Goal: Transaction & Acquisition: Purchase product/service

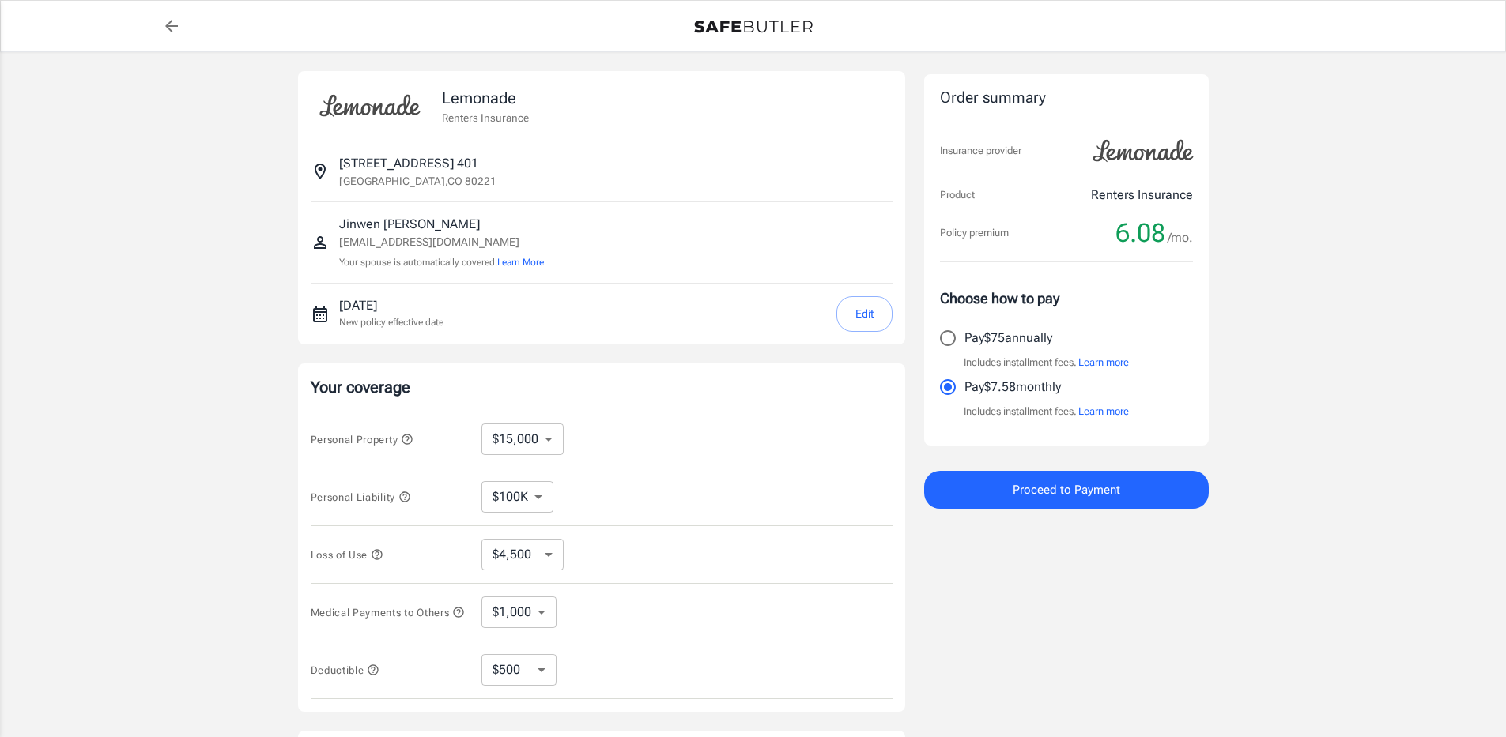
select select "15000"
select select "500"
click at [957, 337] on input "Pay $75 annually" at bounding box center [947, 338] width 33 height 33
radio input "true"
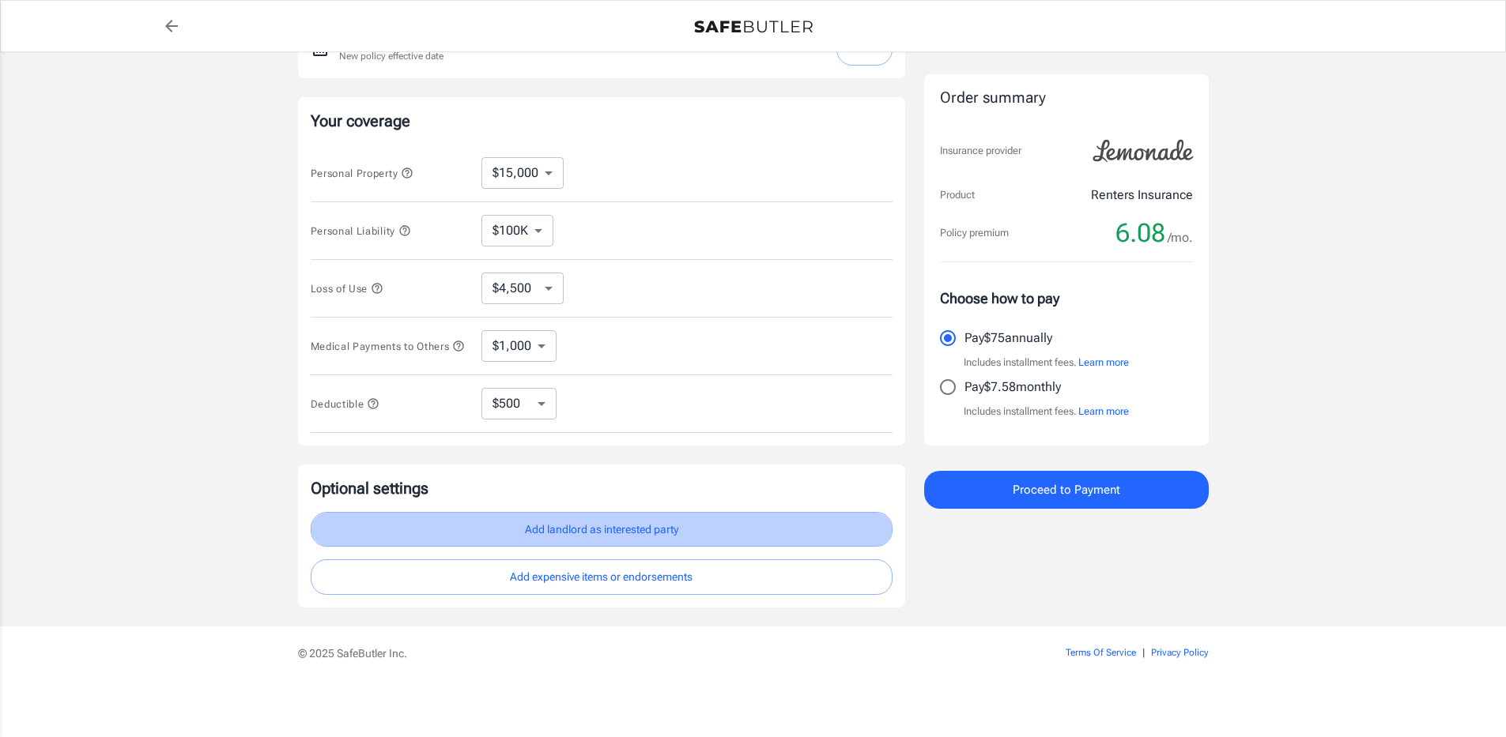
click at [617, 532] on button "Add landlord as interested party" at bounding box center [602, 530] width 582 height 36
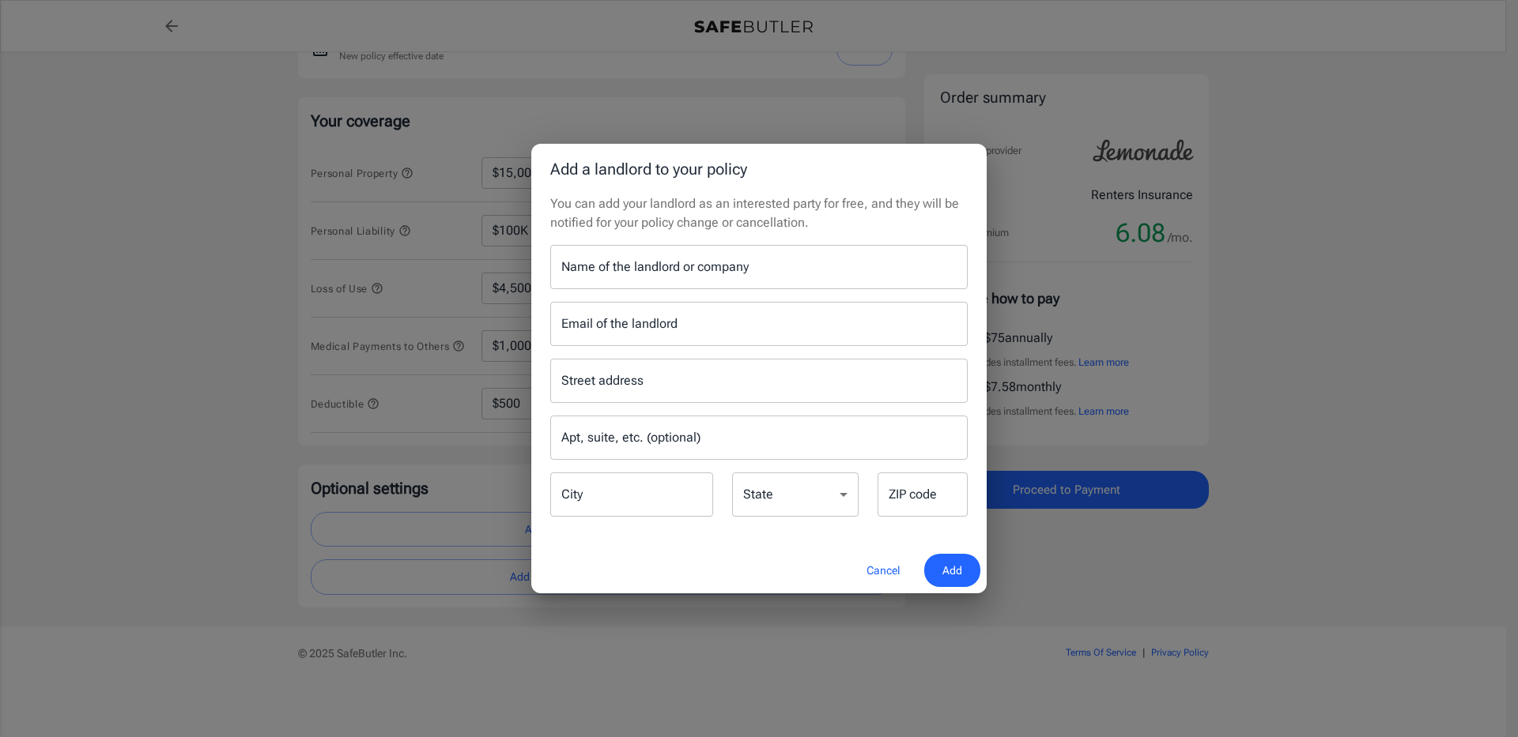
click at [634, 276] on input "Name of the landlord or company" at bounding box center [758, 267] width 417 height 44
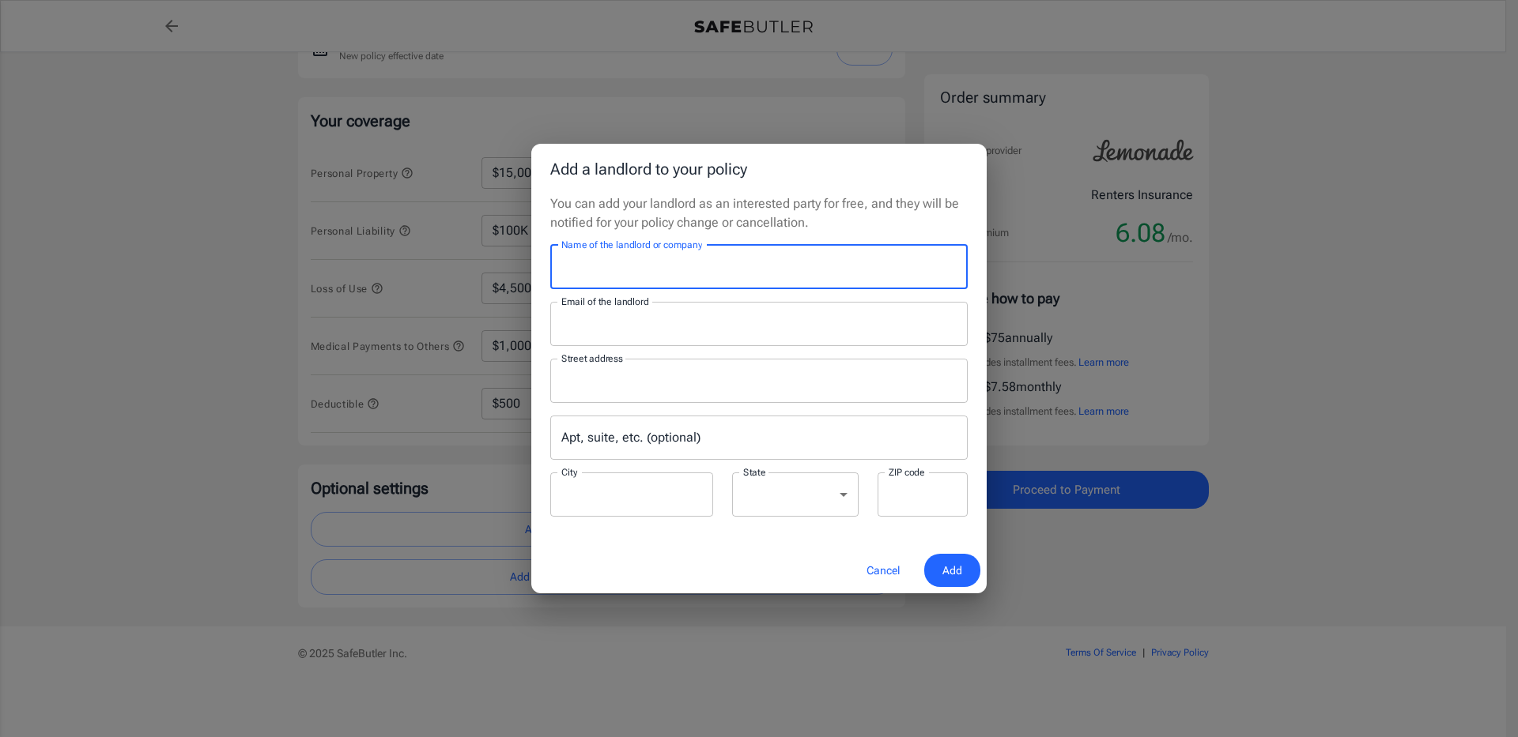
type input "[PERSON_NAME] Apartments"
type input "estrella@assetliving.com"
type input "7050 Pecos Street"
type input "Denver"
select select "CO"
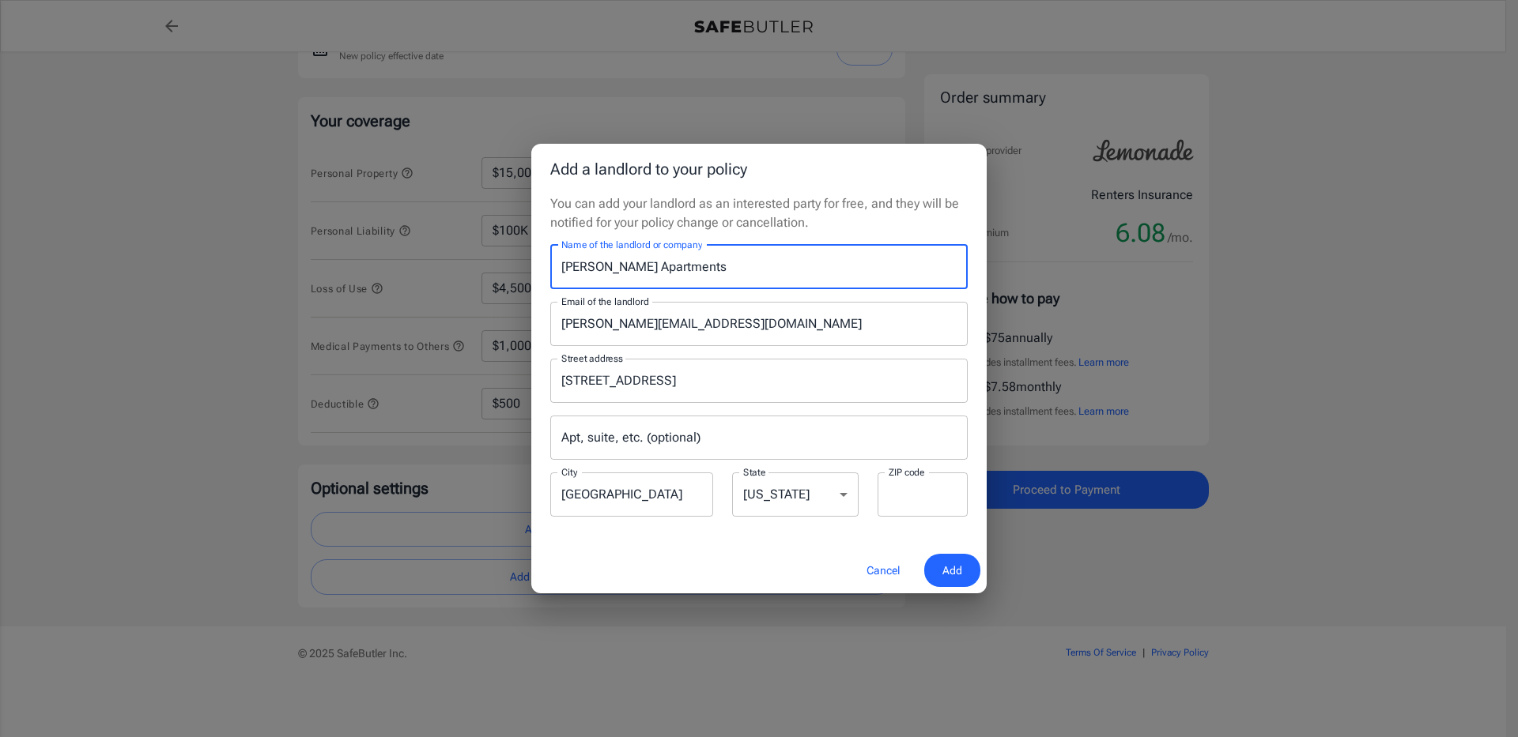
type input "80221"
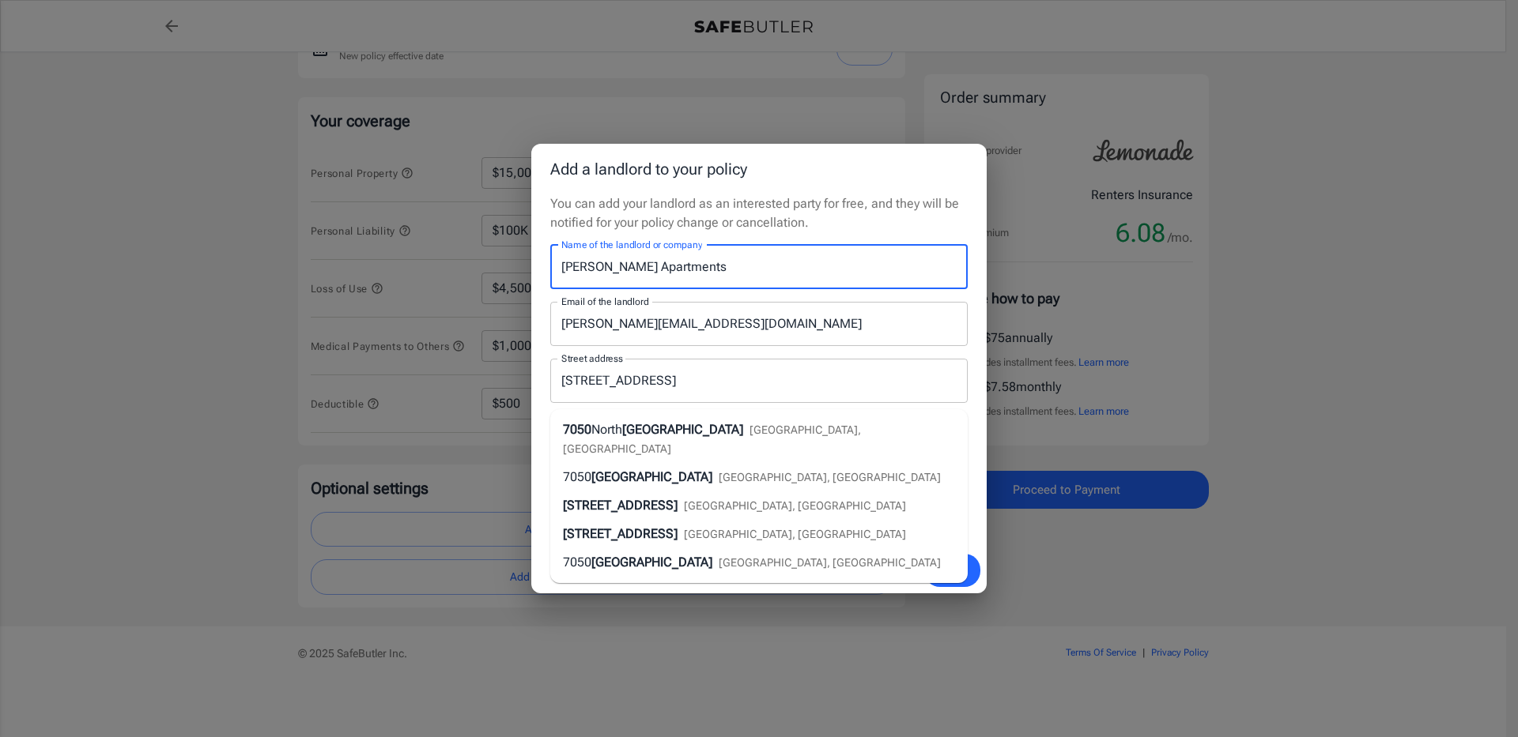
drag, startPoint x: 959, startPoint y: 572, endPoint x: 998, endPoint y: 605, distance: 51.0
click at [963, 575] on button "Add" at bounding box center [952, 571] width 56 height 34
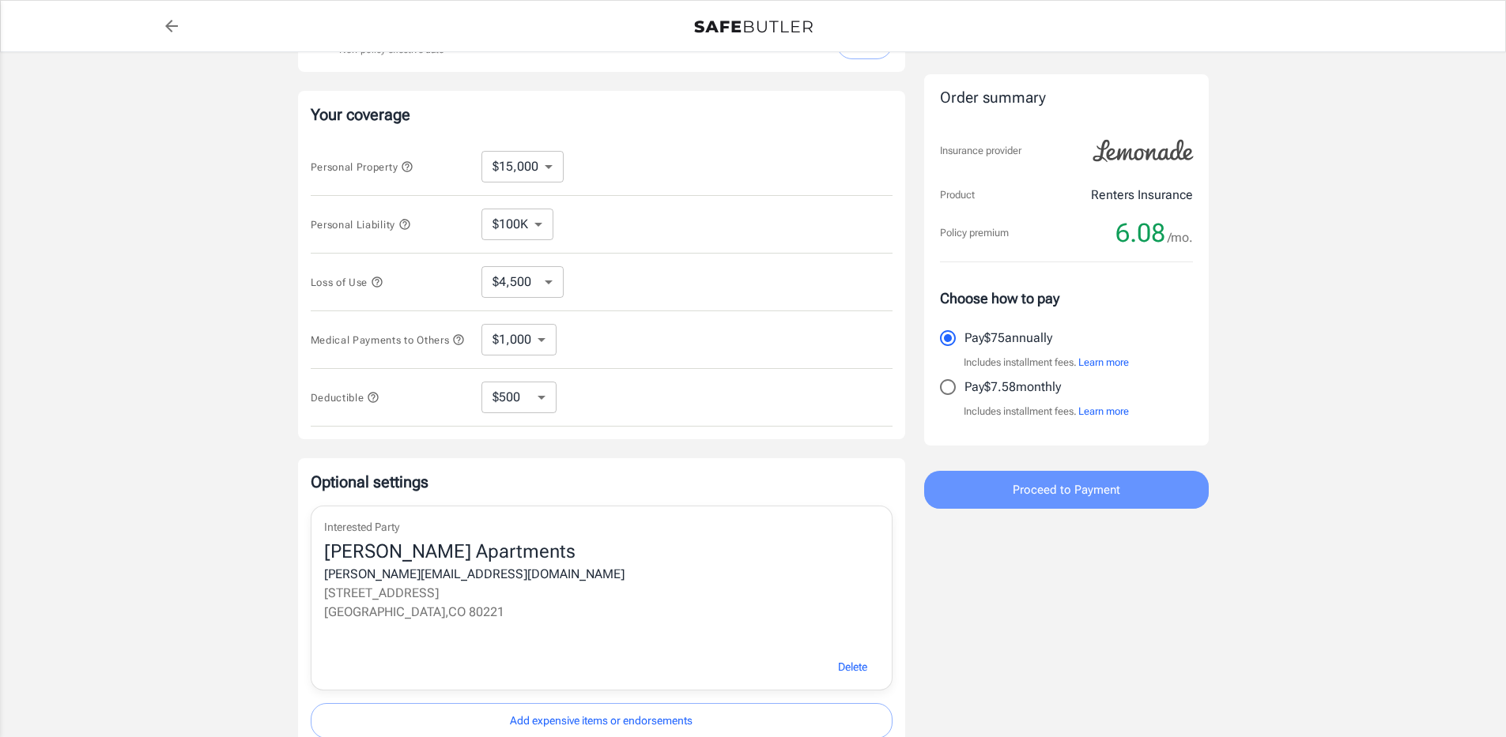
click at [1095, 498] on span "Proceed to Payment" at bounding box center [1067, 490] width 108 height 21
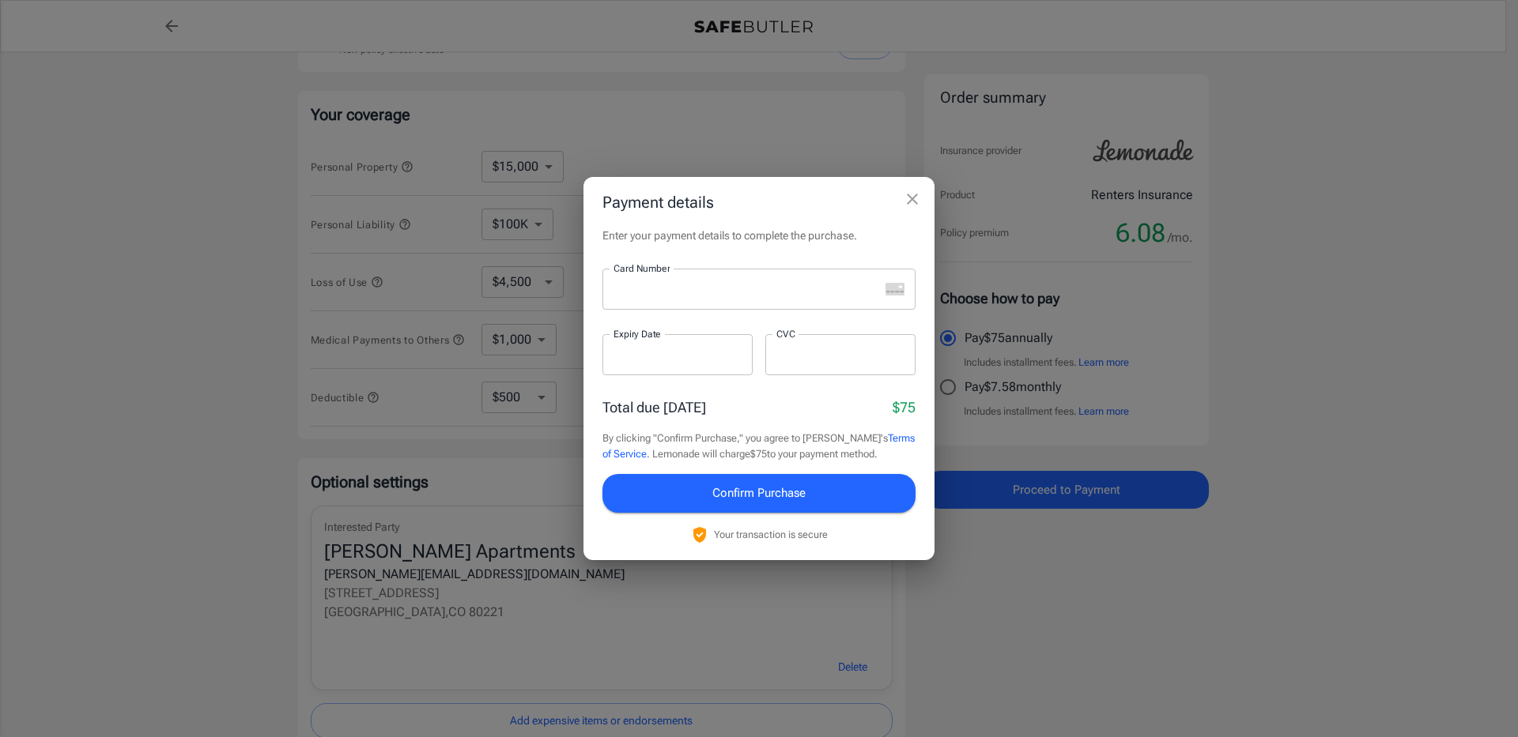
click at [722, 299] on div at bounding box center [740, 289] width 277 height 41
click at [729, 497] on span "Confirm Purchase" at bounding box center [758, 493] width 93 height 21
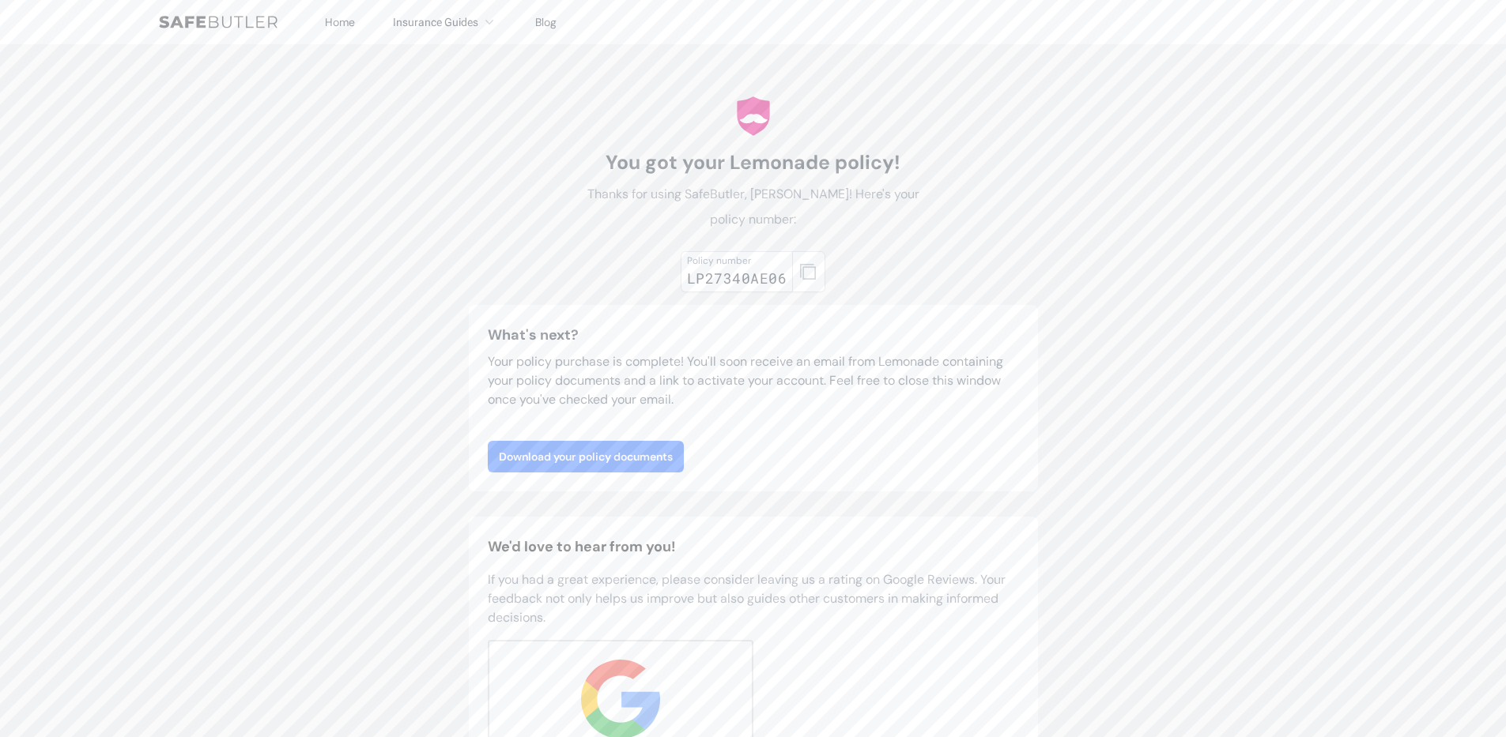
click at [596, 456] on link "Download your policy documents" at bounding box center [586, 457] width 196 height 32
